Goal: Check status: Check status

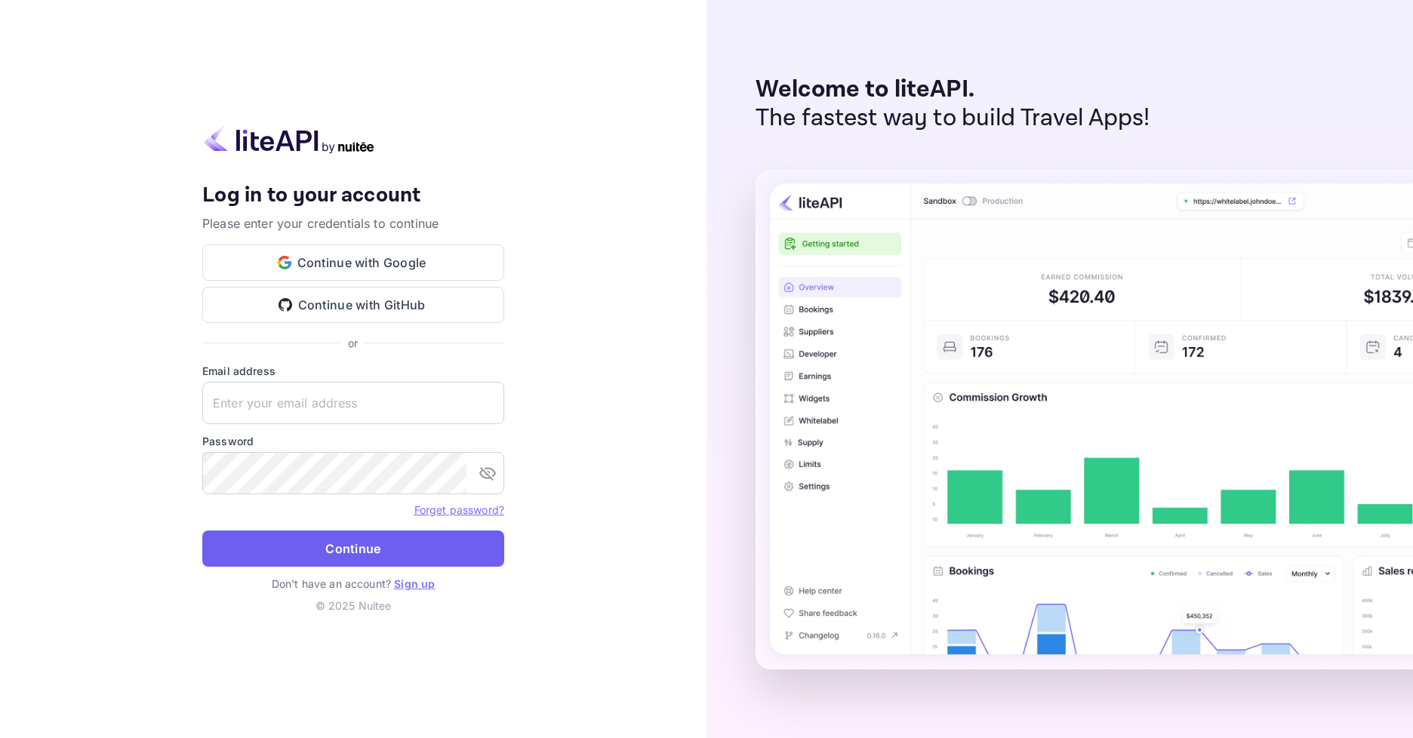
type input "[EMAIL_ADDRESS][DOMAIN_NAME]"
click at [300, 554] on button "Continue" at bounding box center [353, 549] width 302 height 36
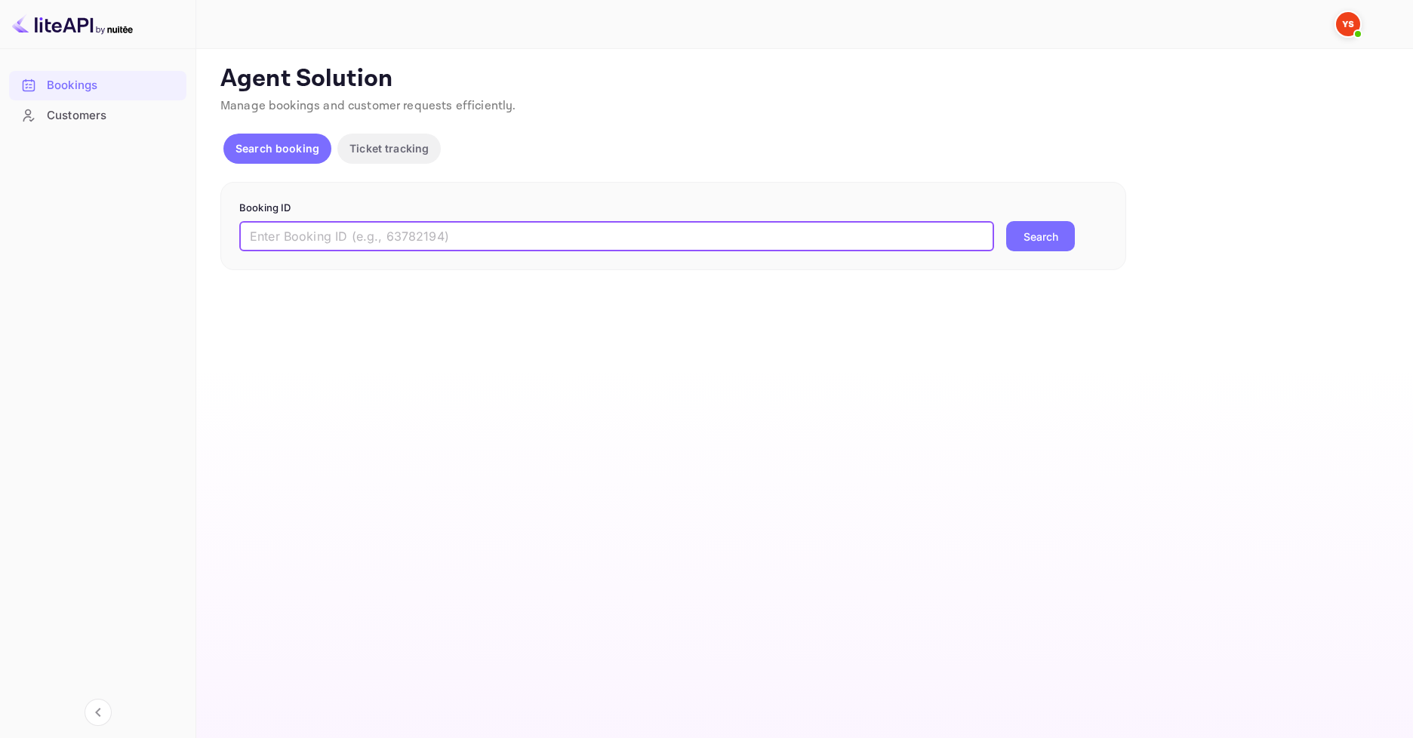
click at [553, 236] on input "text" at bounding box center [616, 236] width 755 height 30
paste input "9999089"
type input "9999089"
click at [1065, 236] on button "Search" at bounding box center [1040, 236] width 69 height 30
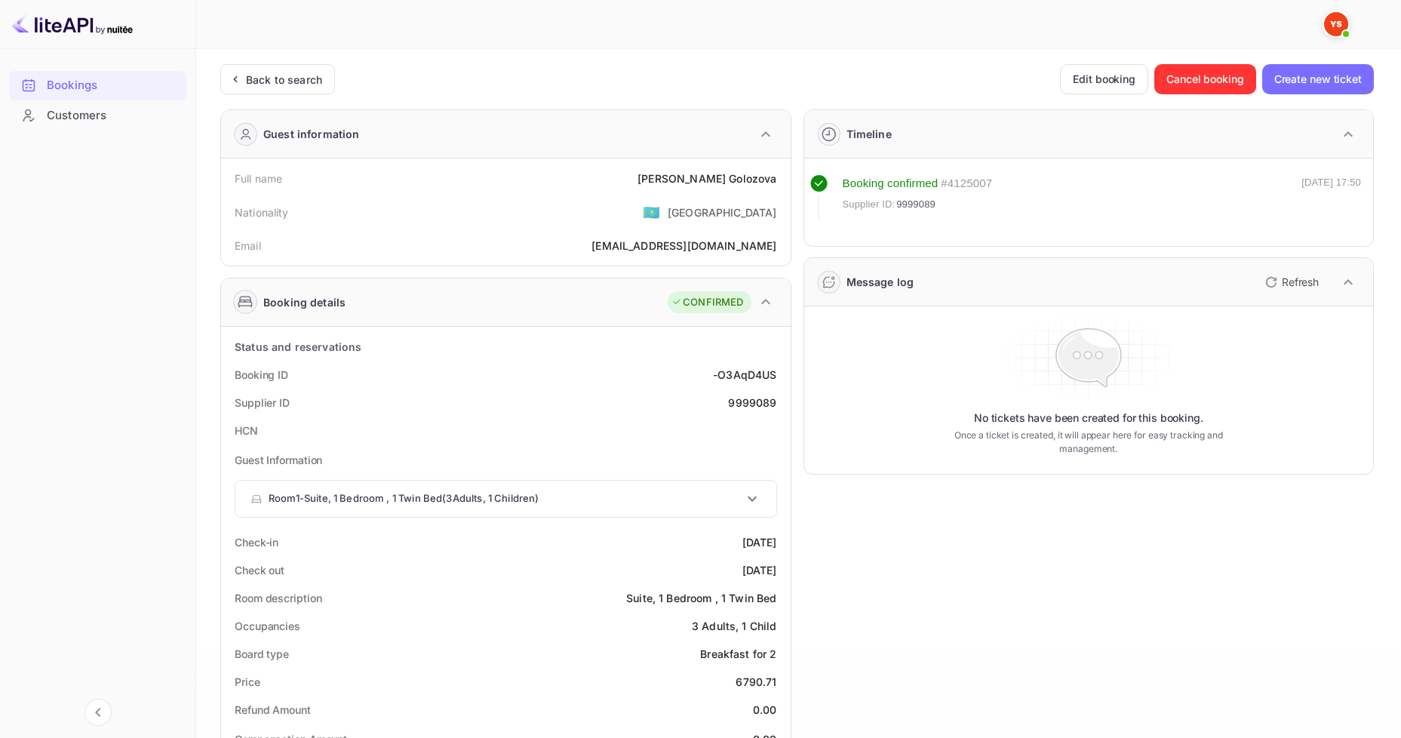
click at [621, 187] on div "Full name [PERSON_NAME]" at bounding box center [506, 179] width 558 height 28
drag, startPoint x: 657, startPoint y: 174, endPoint x: 779, endPoint y: 180, distance: 121.6
click at [779, 180] on div "Full name [PERSON_NAME]" at bounding box center [506, 179] width 558 height 28
copy div "[PERSON_NAME]"
click at [759, 494] on icon at bounding box center [752, 499] width 18 height 18
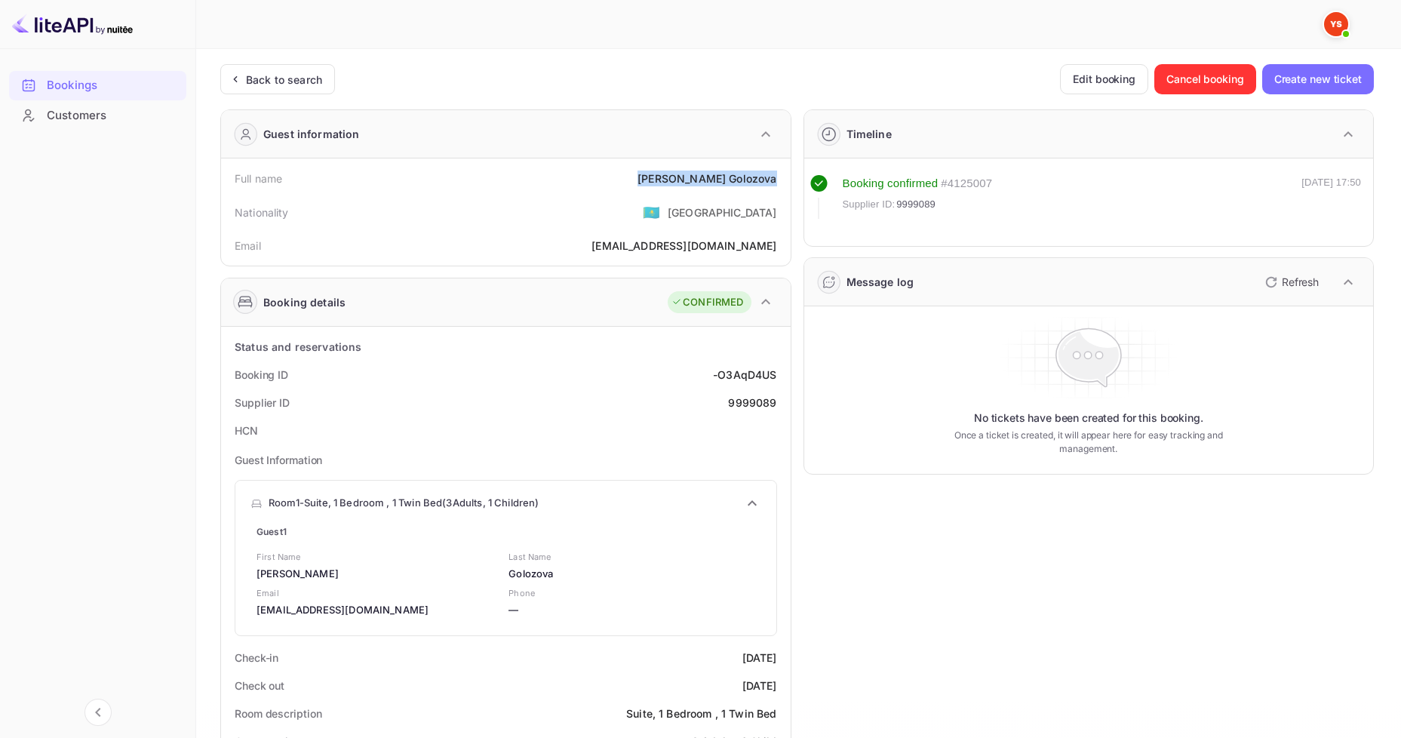
click at [760, 494] on div "Room 1 - Suite, 1 Bedroom , 1 Twin Bed ( 3 Adults , 1 Children )" at bounding box center [505, 503] width 541 height 45
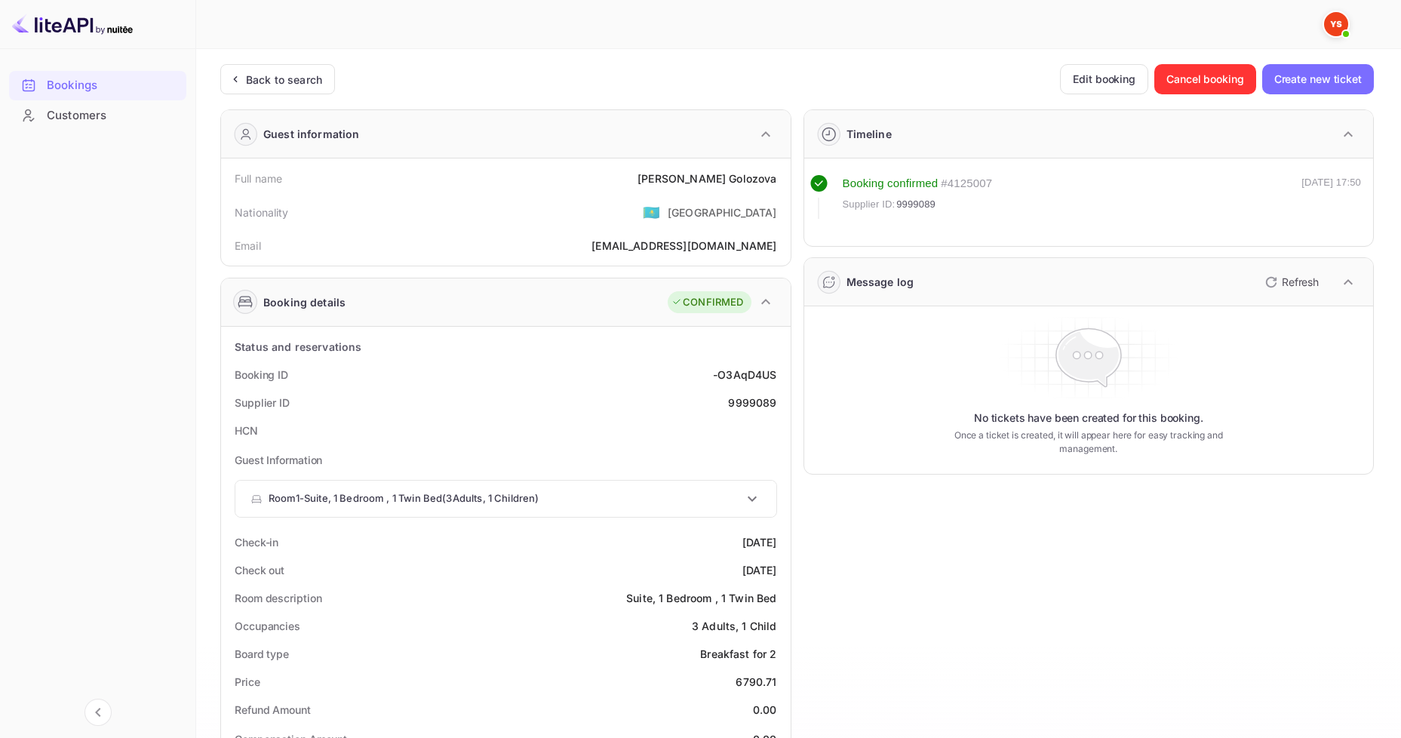
click at [872, 515] on div "Timeline Booking confirmed # 4125007 Supplier ID: 9999089 [DATE] 17:50 Message …" at bounding box center [1083, 704] width 583 height 1215
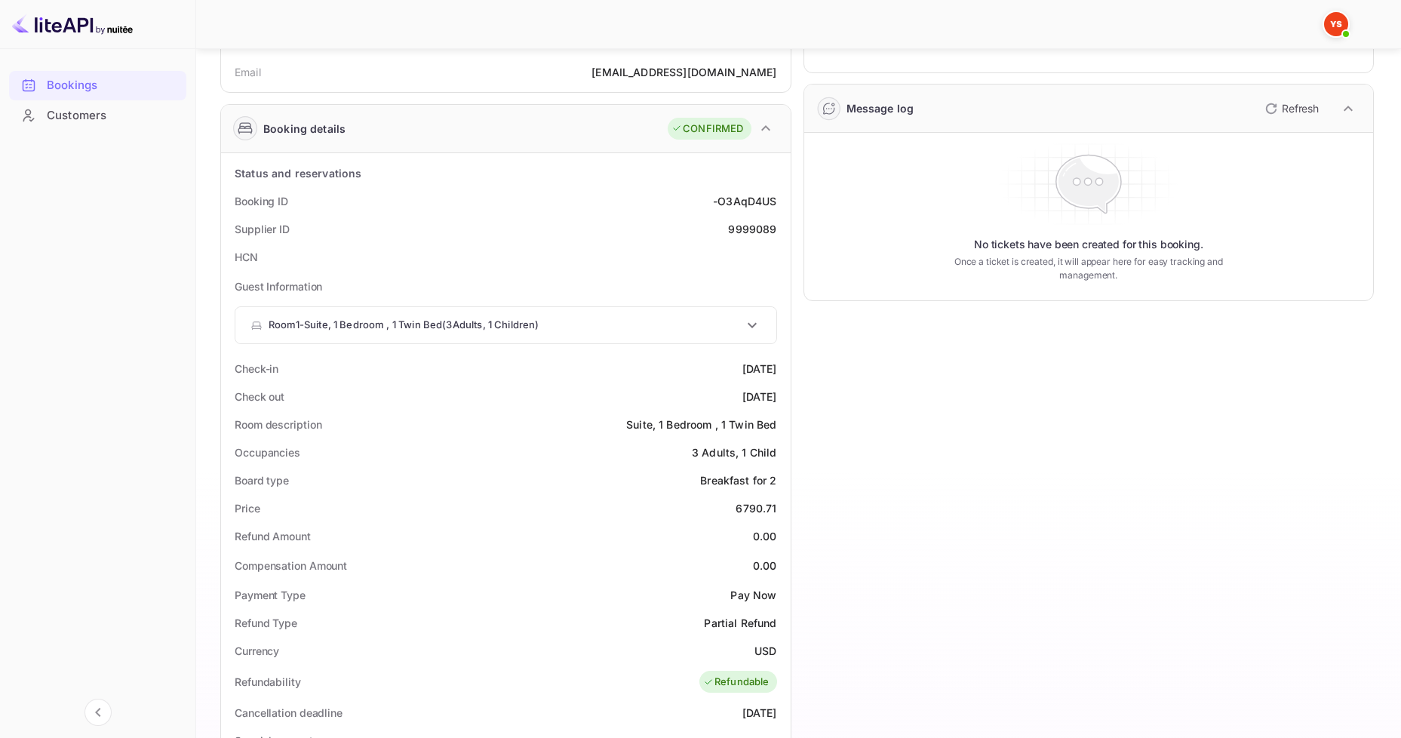
scroll to position [226, 0]
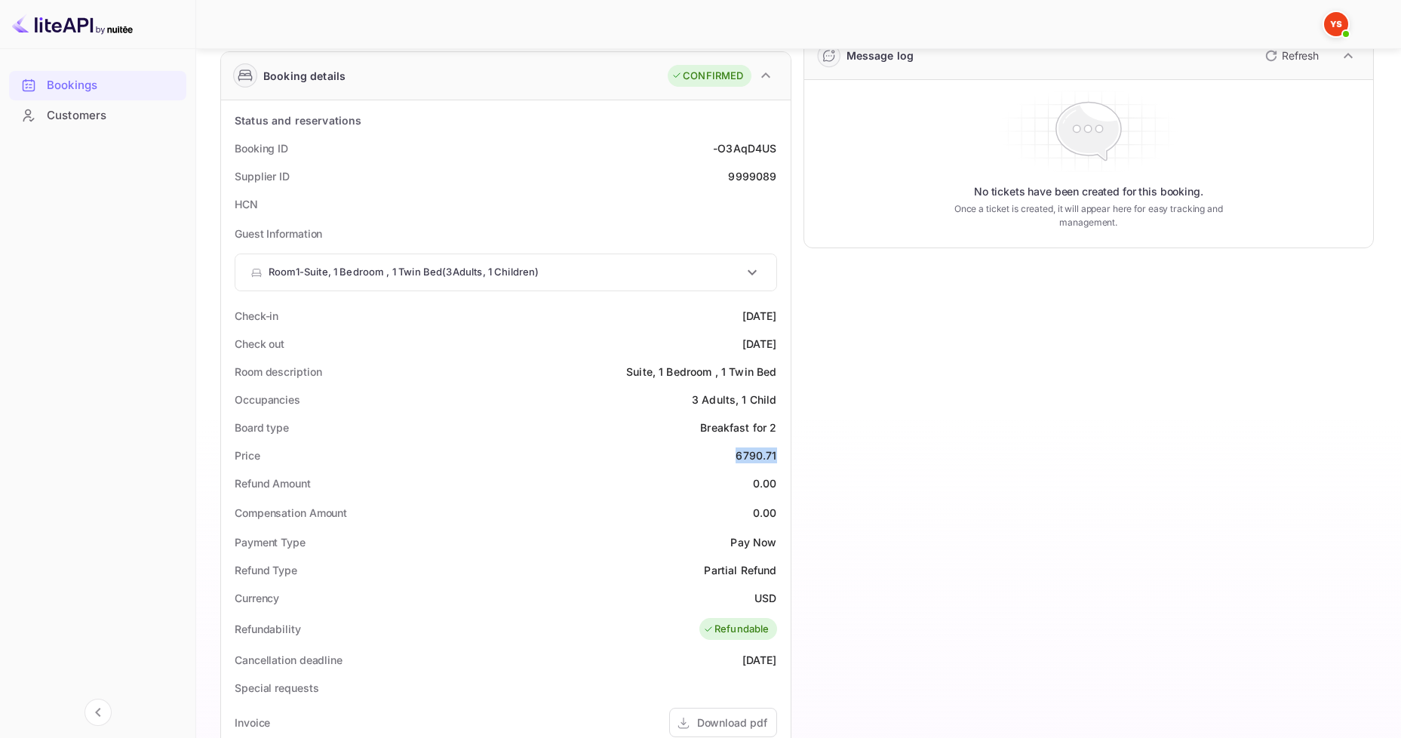
drag, startPoint x: 732, startPoint y: 460, endPoint x: 781, endPoint y: 457, distance: 49.1
click at [781, 457] on div "Price 6790.71" at bounding box center [506, 455] width 558 height 28
copy div "6790.71"
click at [929, 499] on div "Timeline Booking confirmed # 4125007 Supplier ID: 9999089 [DATE] 17:50 Message …" at bounding box center [1083, 478] width 583 height 1215
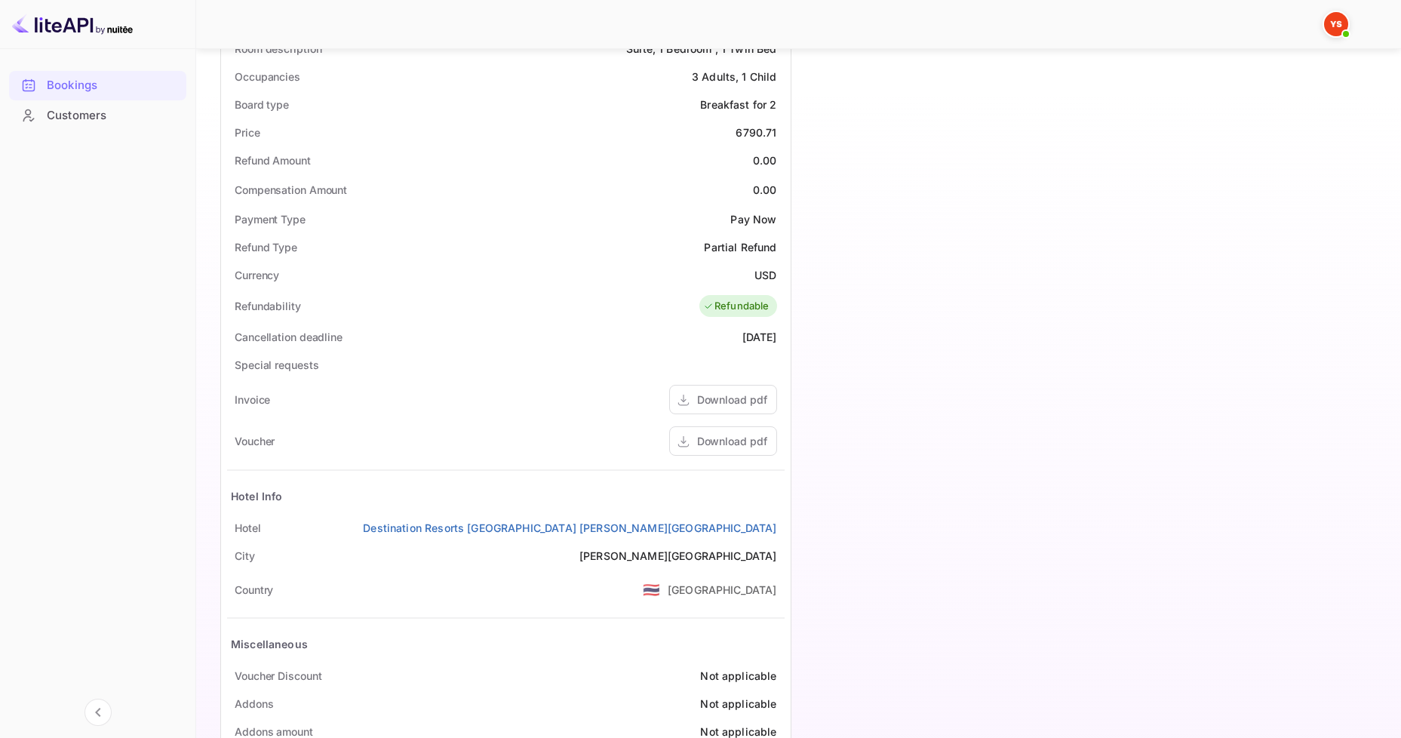
scroll to position [366, 0]
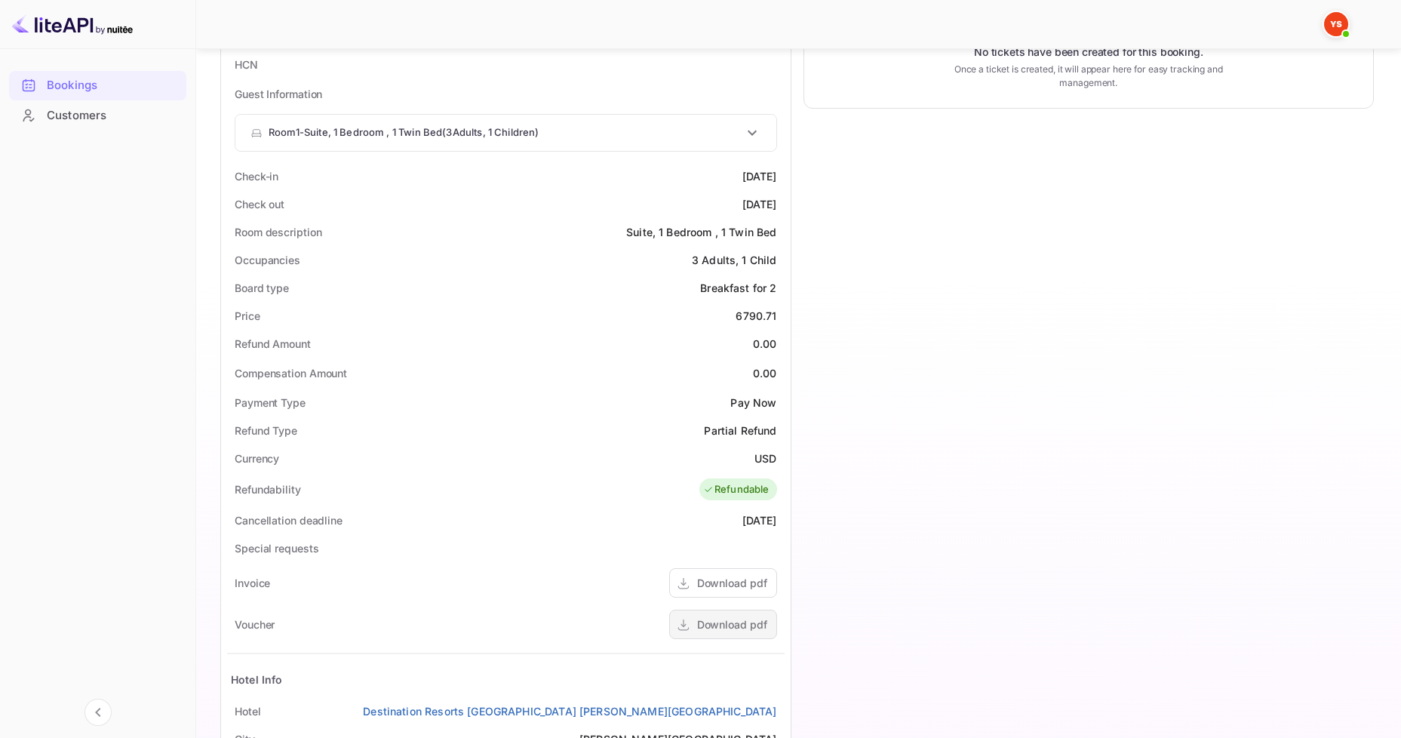
click at [746, 623] on div "Download pdf" at bounding box center [732, 625] width 70 height 16
